Goal: Communication & Community: Connect with others

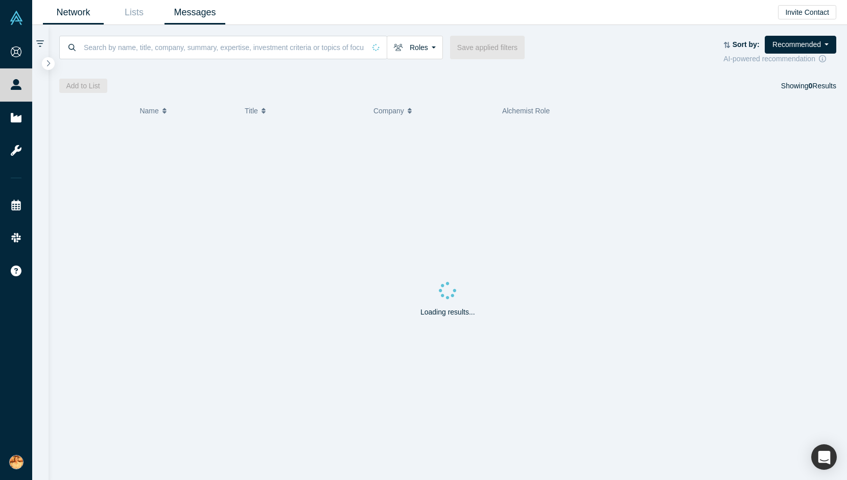
click at [182, 17] on link "Messages" at bounding box center [195, 13] width 61 height 24
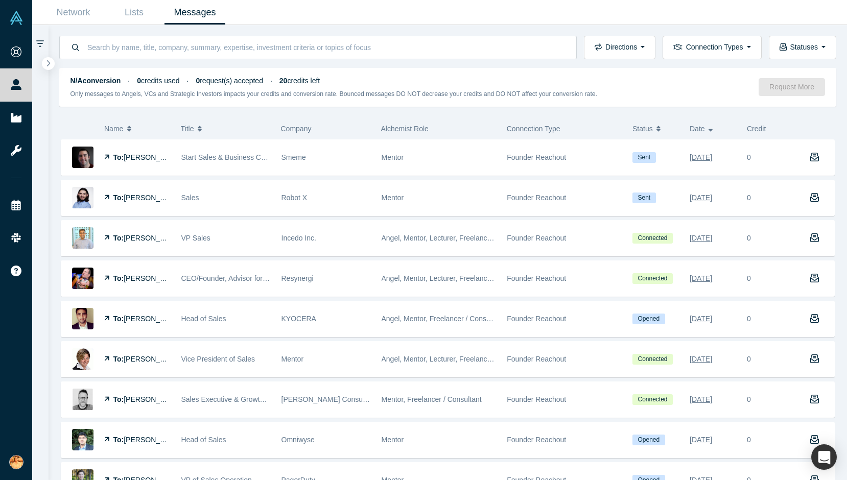
click at [190, 15] on link "Messages" at bounding box center [195, 13] width 61 height 24
